Goal: Task Accomplishment & Management: Use online tool/utility

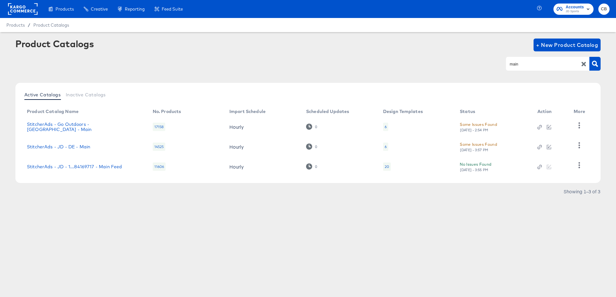
click at [520, 61] on input "main" at bounding box center [542, 63] width 68 height 7
type input "IT"
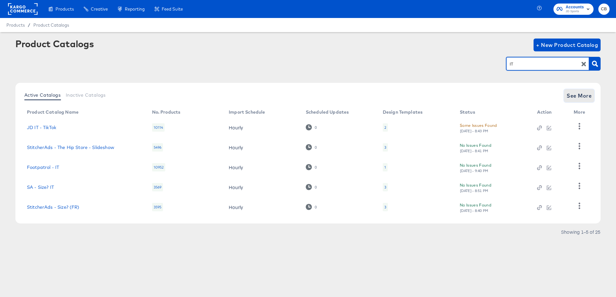
click at [583, 93] on span "See More" at bounding box center [578, 95] width 25 height 9
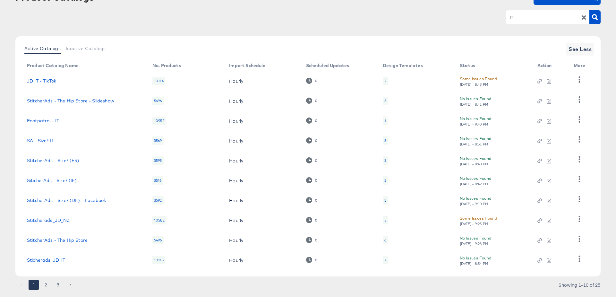
scroll to position [50, 0]
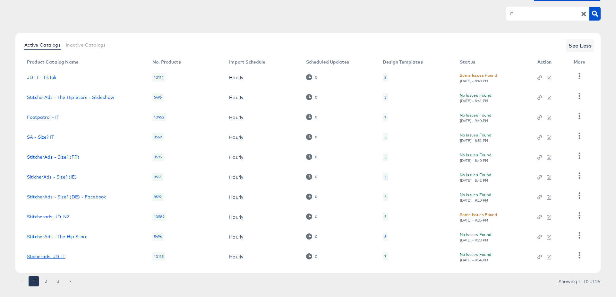
click at [50, 255] on link "Sticherads_JD_IT" at bounding box center [46, 256] width 38 height 5
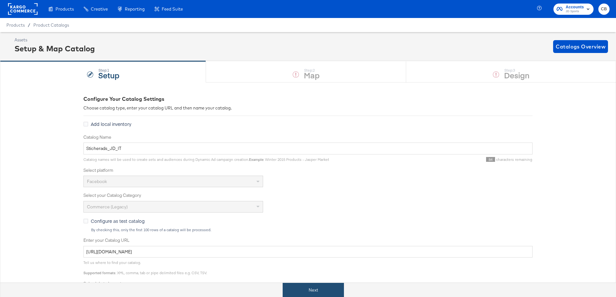
click at [298, 289] on button "Next" at bounding box center [312, 289] width 61 height 14
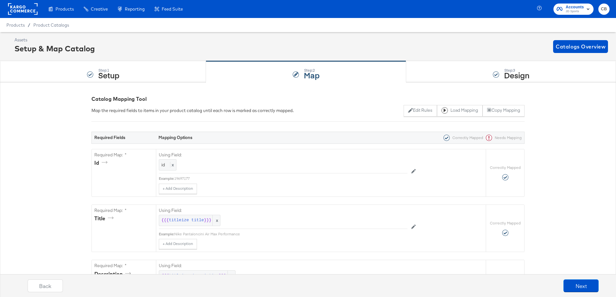
click at [450, 60] on div "Assets Setup & Map Catalog Catalogs Overview" at bounding box center [308, 46] width 616 height 29
click at [449, 74] on div "Step: 3 Design" at bounding box center [511, 71] width 210 height 21
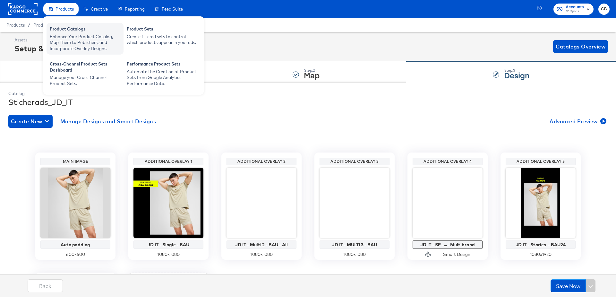
click at [63, 37] on div "Enhance Your Product Catalog, Map Them to Publishers, and Incorporate Overlay D…" at bounding box center [85, 43] width 71 height 18
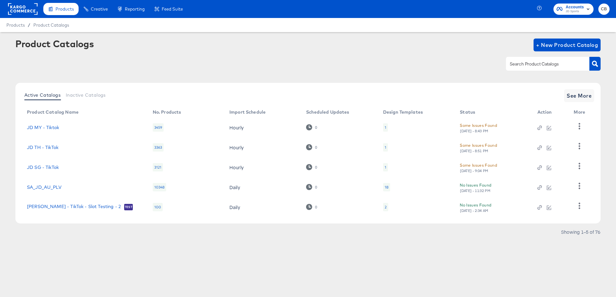
click at [525, 67] on input "text" at bounding box center [542, 63] width 68 height 7
type input "IT"
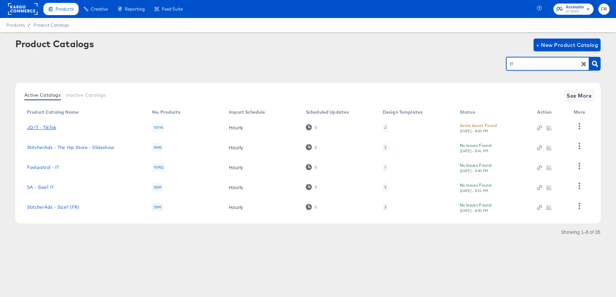
click at [48, 125] on link "JD IT - TikTok" at bounding box center [41, 127] width 29 height 5
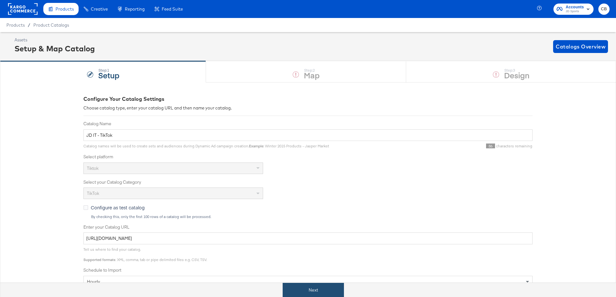
click at [322, 288] on button "Next" at bounding box center [312, 289] width 61 height 14
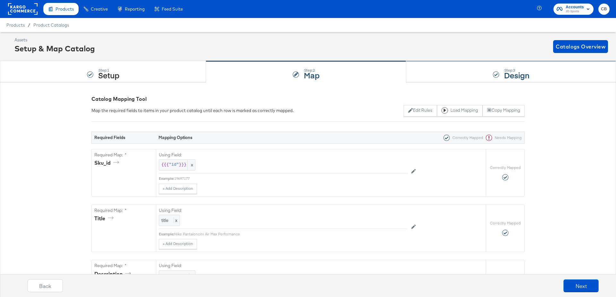
click at [436, 72] on div "Step: 3 Design" at bounding box center [511, 71] width 210 height 21
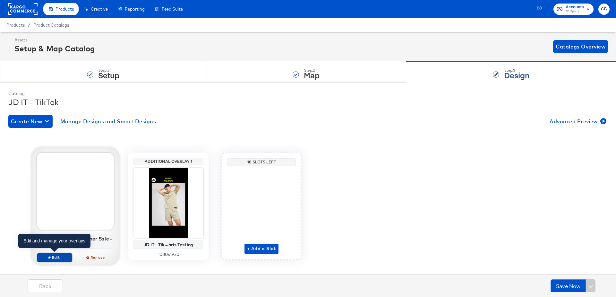
click at [48, 256] on icon "button" at bounding box center [49, 257] width 3 height 3
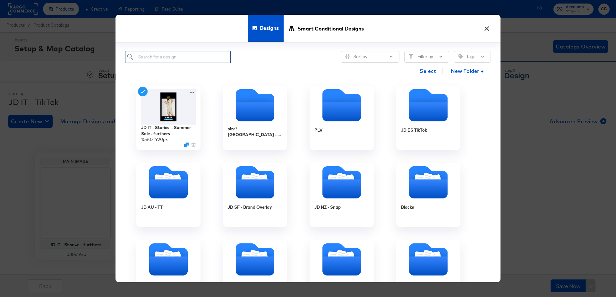
click at [158, 56] on input "search" at bounding box center [177, 57] width 105 height 12
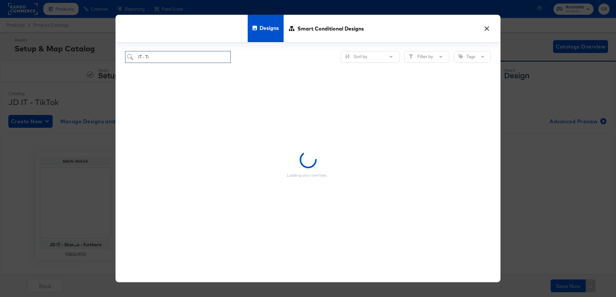
type input "IT - Tik"
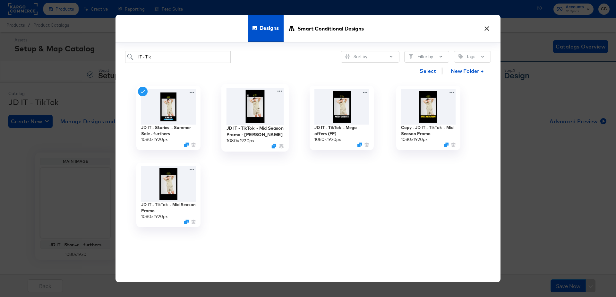
click at [247, 98] on img at bounding box center [254, 106] width 57 height 37
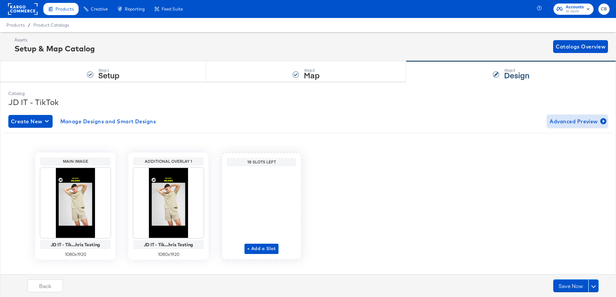
click at [570, 124] on span "Advanced Preview" at bounding box center [576, 121] width 55 height 9
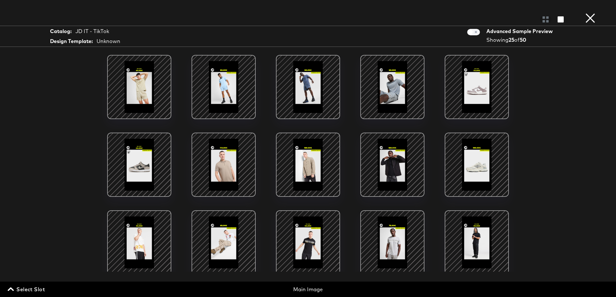
click at [139, 159] on div at bounding box center [139, 164] width 55 height 55
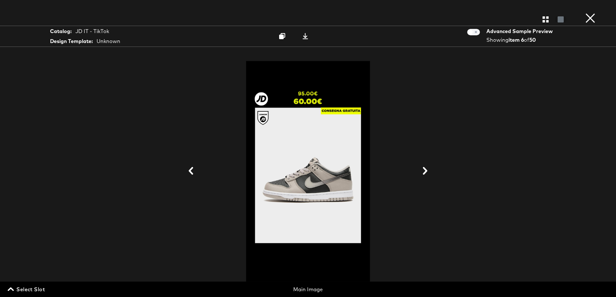
click at [586, 13] on button "×" at bounding box center [590, 6] width 13 height 13
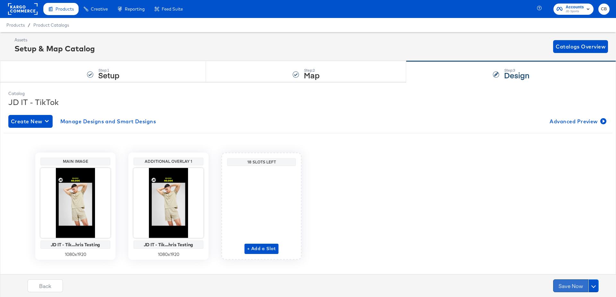
click at [562, 280] on button "Save Now" at bounding box center [570, 285] width 35 height 13
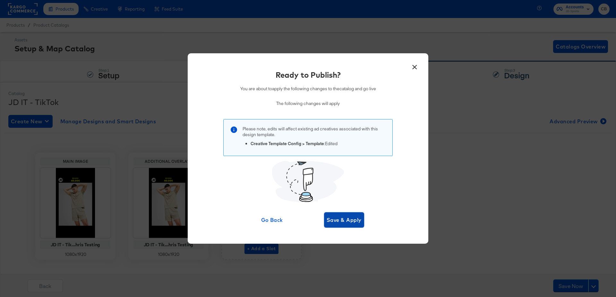
click at [334, 220] on span "Save & Apply" at bounding box center [343, 219] width 35 height 9
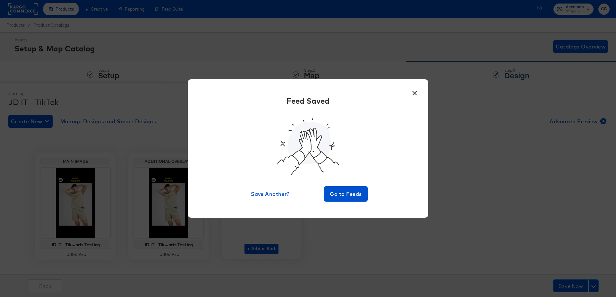
click at [411, 96] on button "×" at bounding box center [414, 92] width 12 height 12
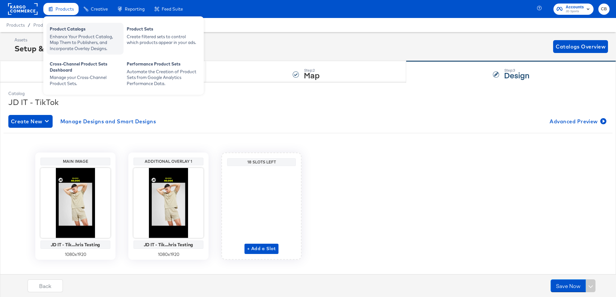
click at [65, 30] on div "Product Catalogs" at bounding box center [85, 30] width 71 height 8
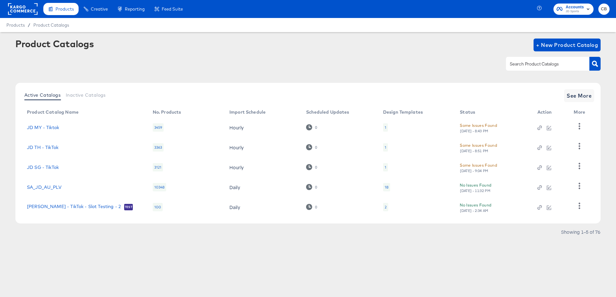
click at [518, 63] on input "text" at bounding box center [542, 63] width 68 height 7
type input "IT"
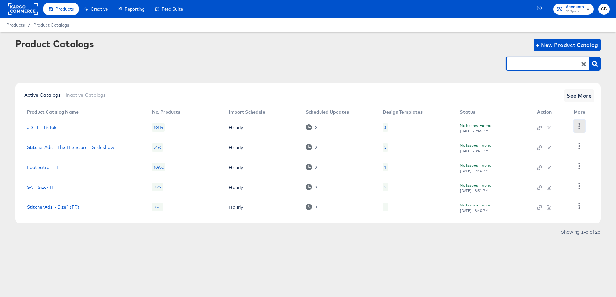
click at [577, 127] on icon "button" at bounding box center [579, 126] width 6 height 6
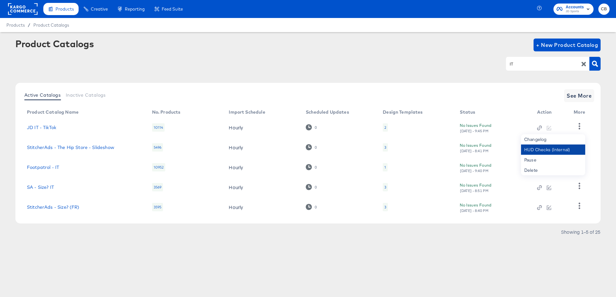
click at [536, 150] on div "HUD Checks (Internal)" at bounding box center [553, 149] width 64 height 10
